Goal: Task Accomplishment & Management: Manage account settings

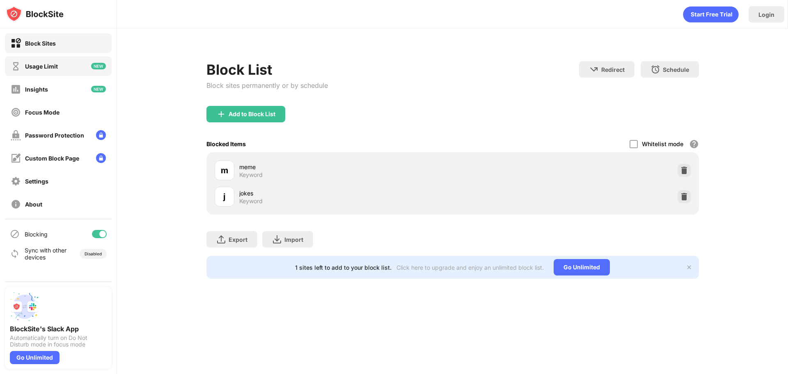
click at [41, 66] on div "Usage Limit" at bounding box center [41, 66] width 33 height 7
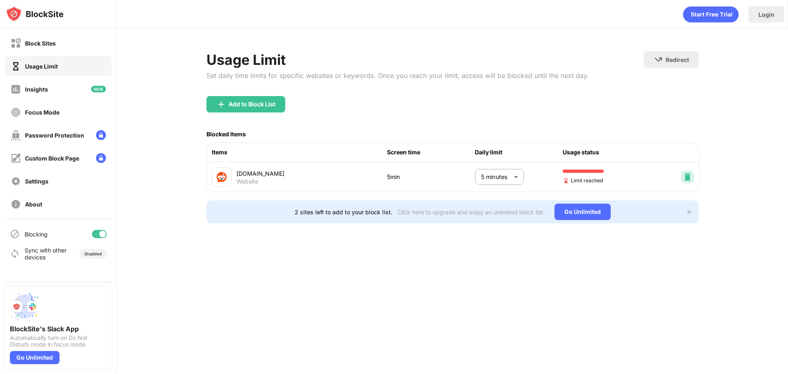
click at [687, 177] on img at bounding box center [688, 177] width 8 height 8
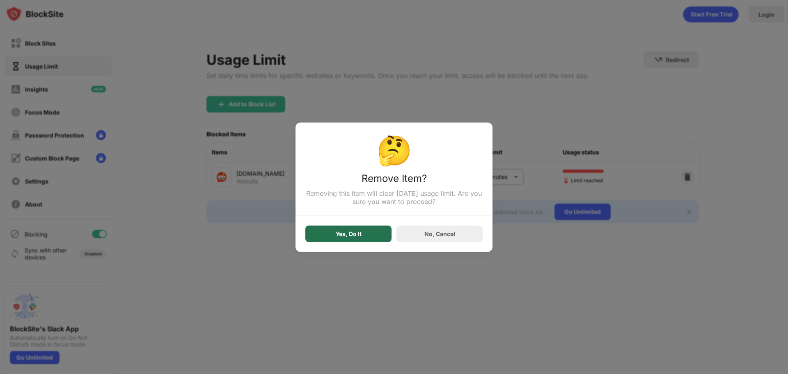
click at [349, 241] on div "Yes, Do It" at bounding box center [349, 233] width 86 height 16
